Goal: Book appointment/travel/reservation

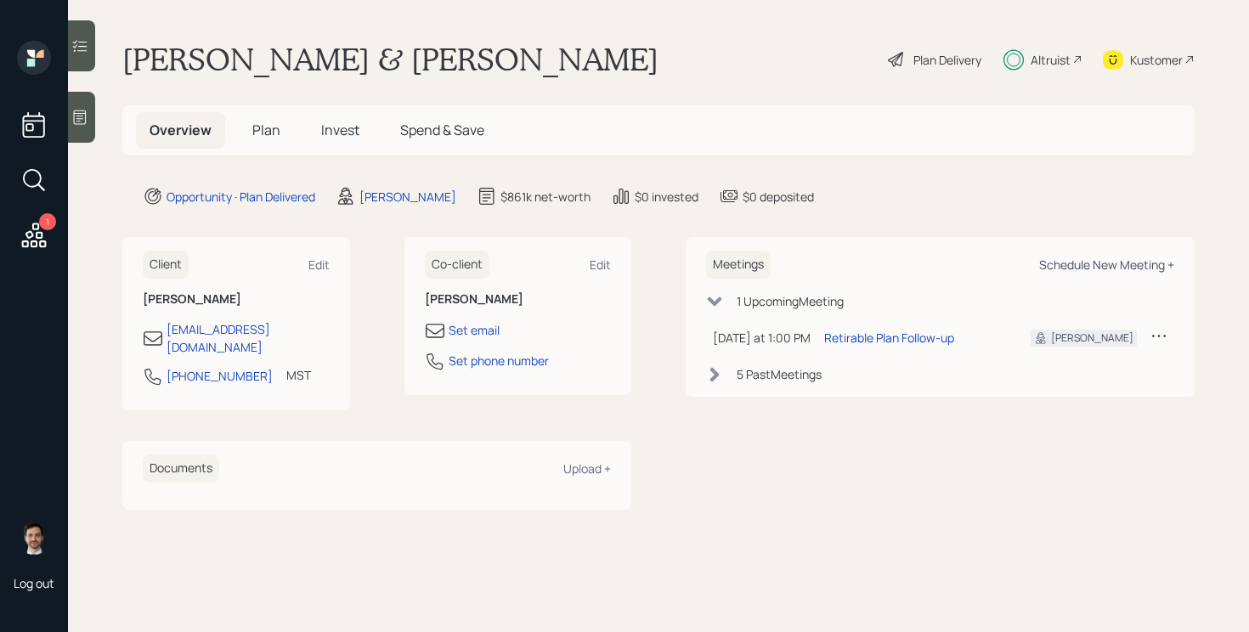
click at [1077, 260] on div "Schedule New Meeting +" at bounding box center [1106, 265] width 135 height 16
select select "ef6b64e1-8f62-4a74-b865-a7df4b35b836"
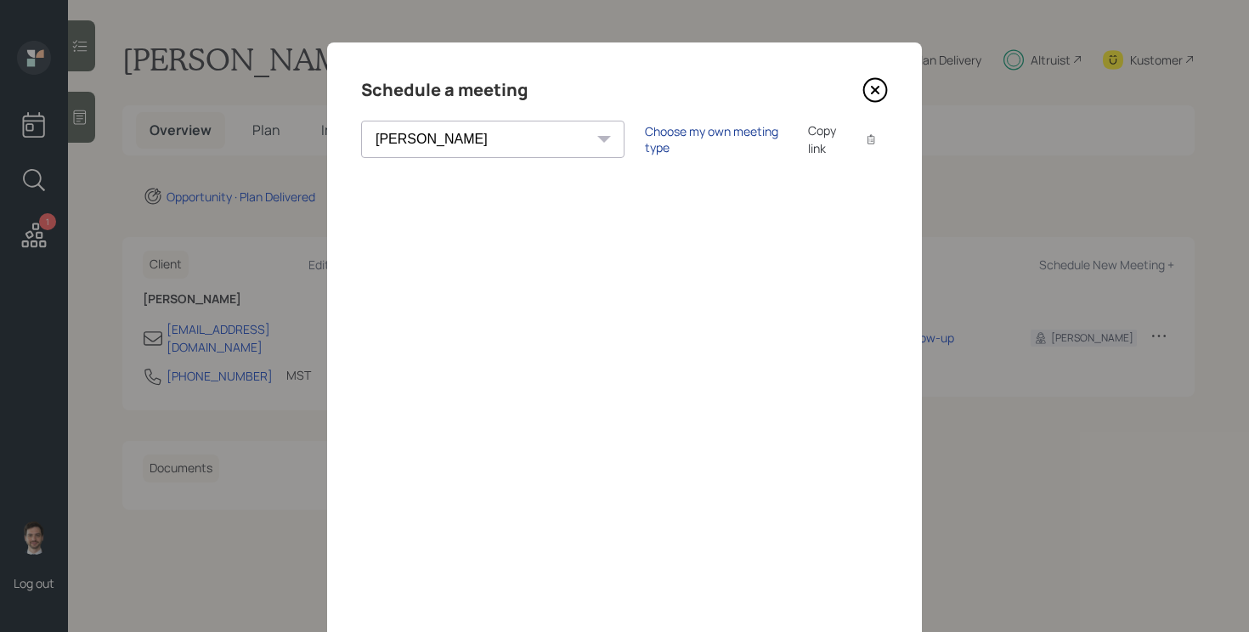
click at [645, 132] on div "Choose my own meeting type" at bounding box center [716, 139] width 143 height 32
click at [881, 91] on icon at bounding box center [874, 89] width 25 height 25
